Goal: Task Accomplishment & Management: Complete application form

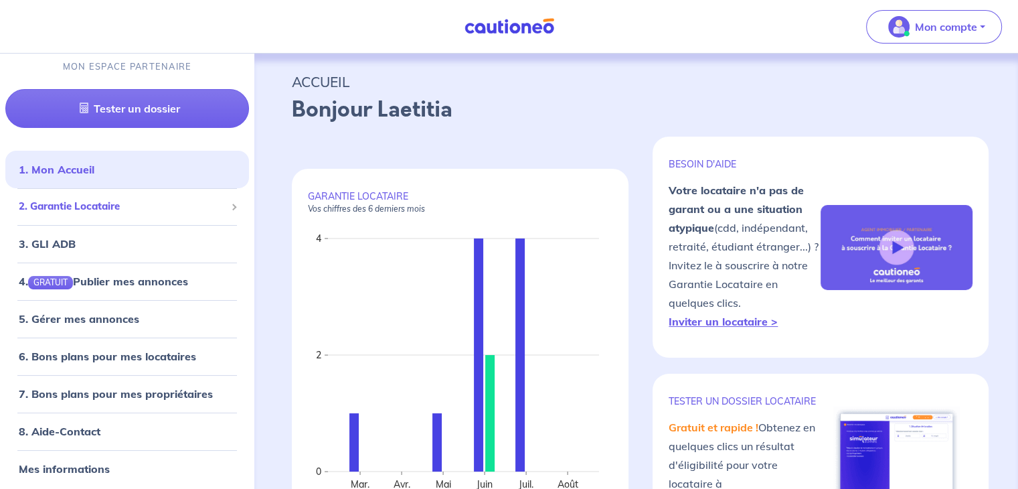
click at [121, 202] on span "2. Garantie Locataire" at bounding box center [122, 206] width 207 height 15
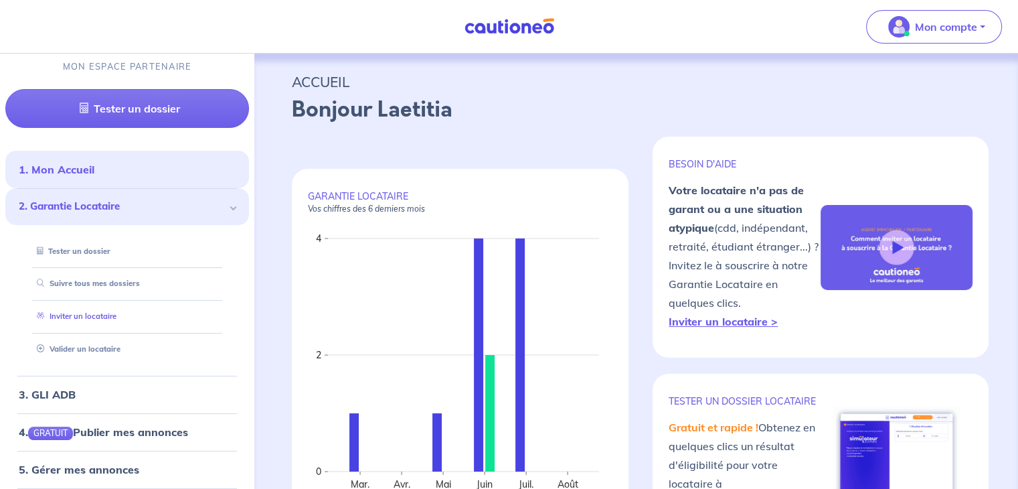
click at [100, 311] on link "Inviter un locataire" at bounding box center [73, 315] width 85 height 9
select select "FR"
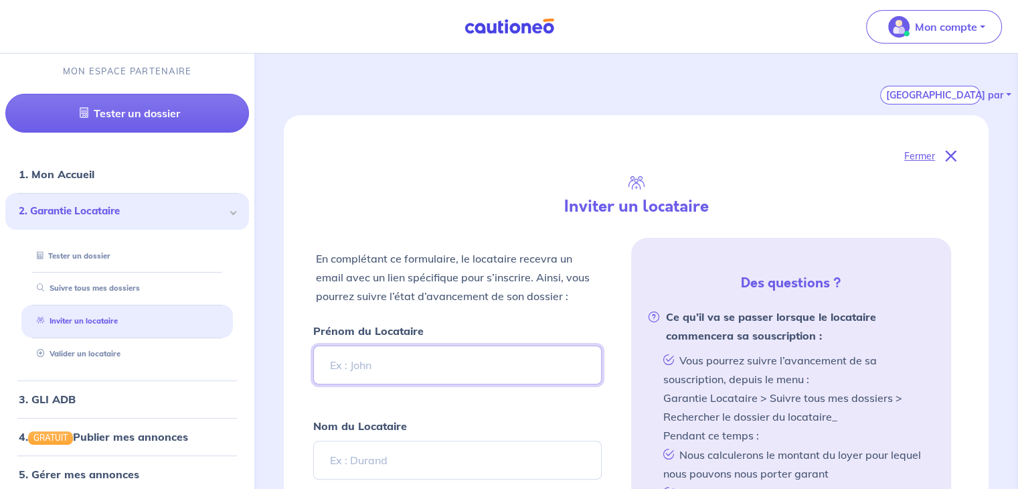
scroll to position [335, 0]
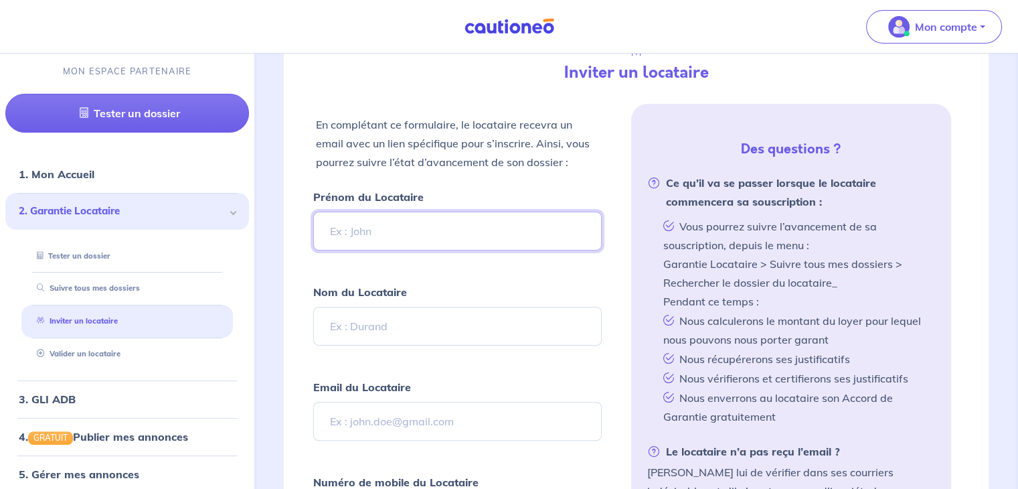
click at [405, 218] on input "Prénom du Locataire" at bounding box center [457, 231] width 288 height 39
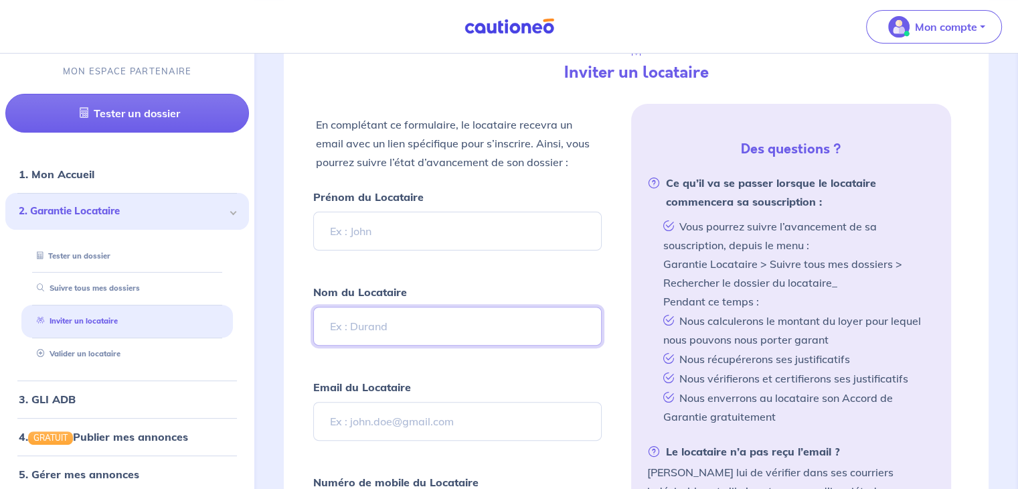
click at [383, 321] on input "Nom du Locataire" at bounding box center [457, 326] width 288 height 39
paste input "VILLEMANT"
type input "VILLEMANT"
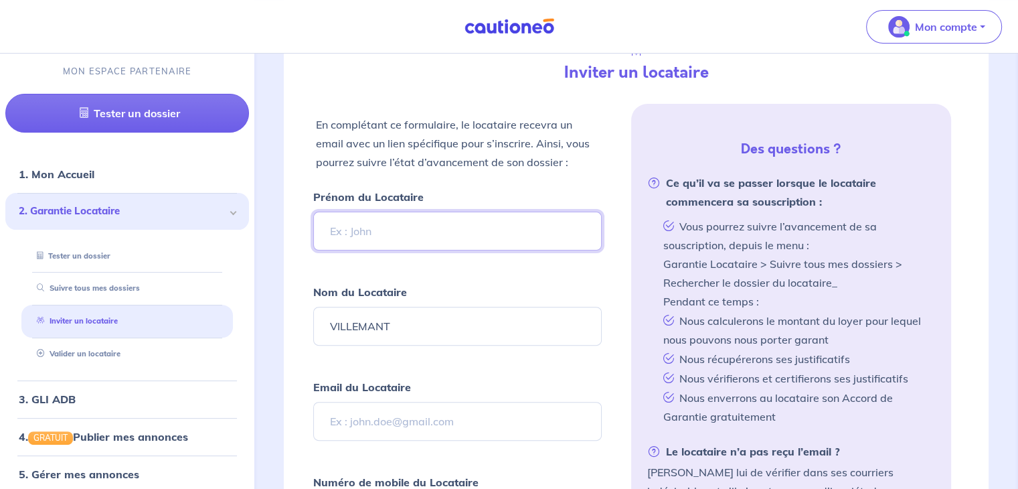
click at [469, 228] on input "Prénom du Locataire" at bounding box center [457, 231] width 288 height 39
paste input "[PERSON_NAME]"
type input "[PERSON_NAME]"
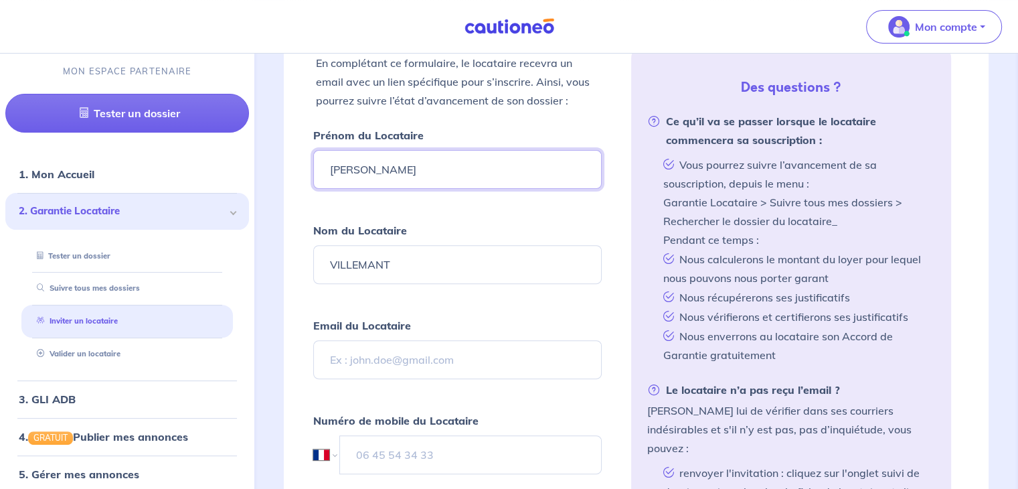
scroll to position [469, 0]
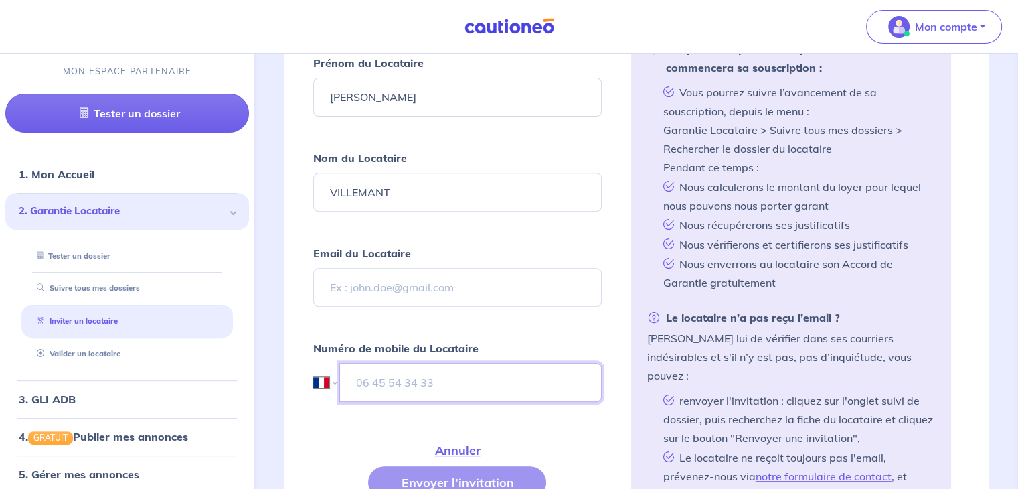
click at [432, 363] on input "tel" at bounding box center [470, 382] width 262 height 39
paste input "07 71 70 24 40"
type input "07 71 70 24 40"
click at [425, 297] on input "Email du Locataire" at bounding box center [457, 287] width 288 height 39
paste input "[EMAIL_ADDRESS][DOMAIN_NAME]"
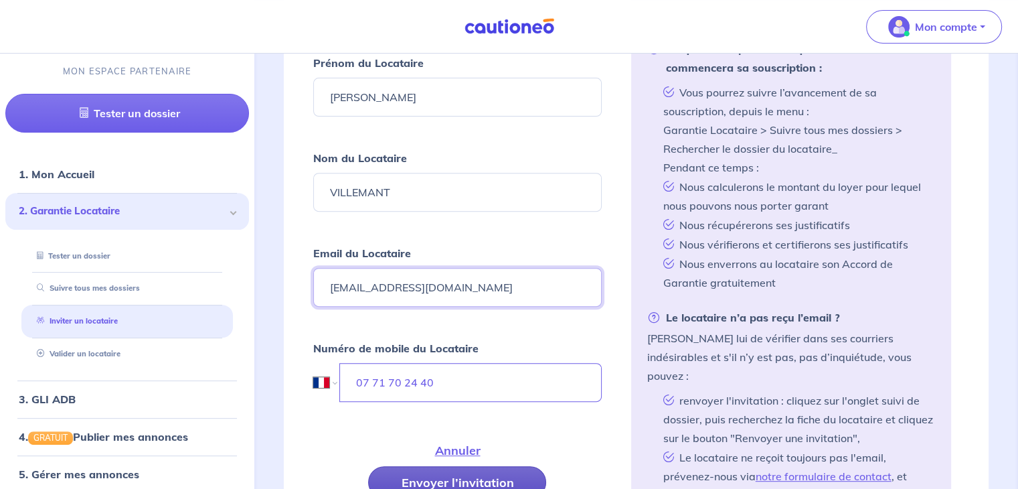
type input "[EMAIL_ADDRESS][DOMAIN_NAME]"
click at [450, 467] on button "Envoyer l’invitation" at bounding box center [457, 482] width 178 height 32
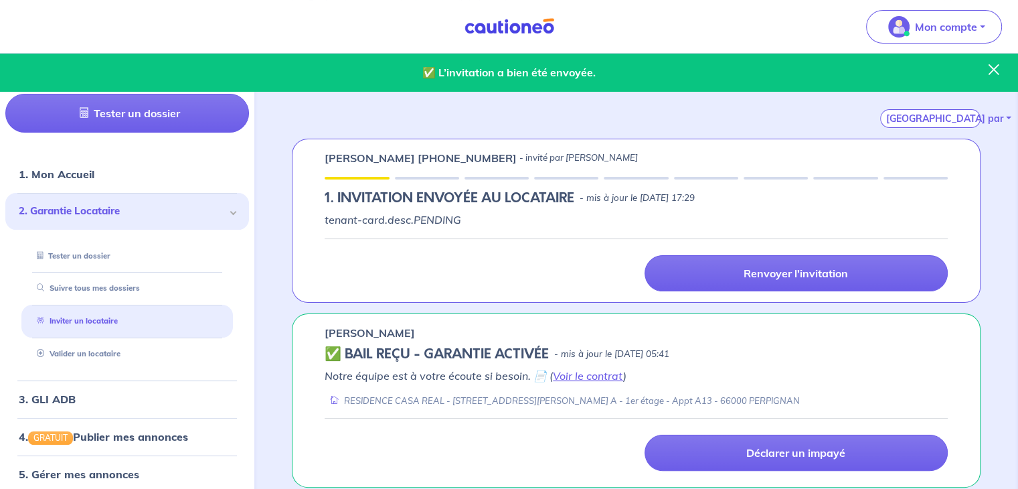
scroll to position [201, 0]
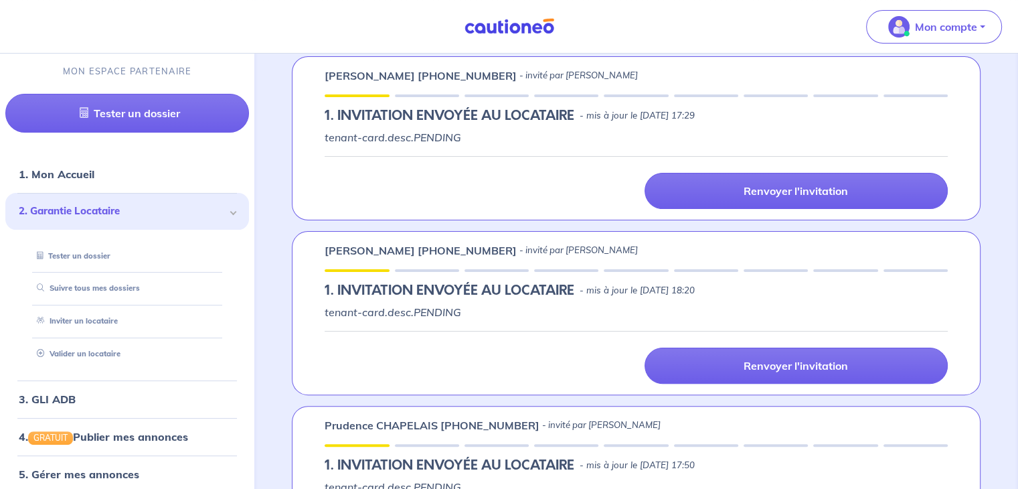
scroll to position [268, 0]
